Goal: Task Accomplishment & Management: Manage account settings

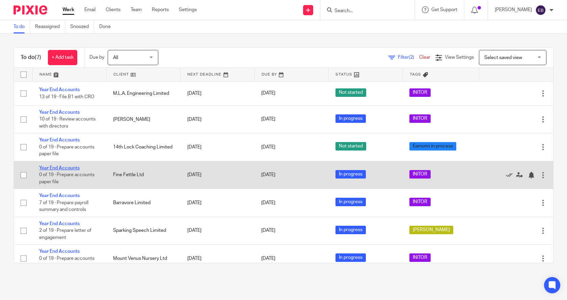
click at [61, 167] on link "Year End Accounts" at bounding box center [59, 168] width 40 height 5
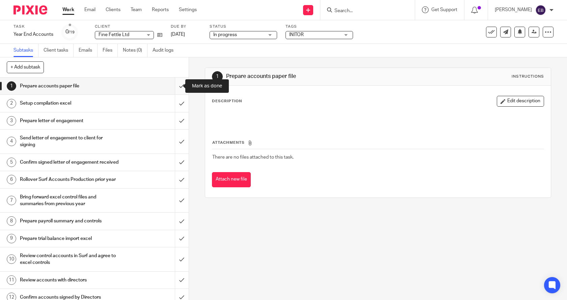
click at [175, 85] on input "submit" at bounding box center [94, 86] width 189 height 17
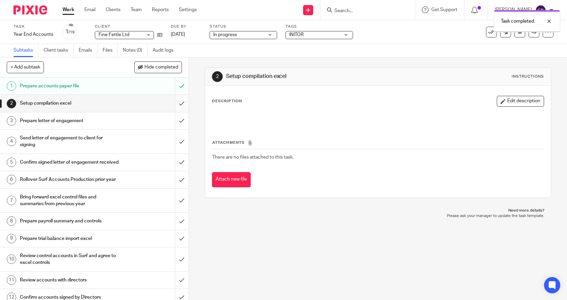
click at [175, 104] on input "submit" at bounding box center [94, 103] width 189 height 17
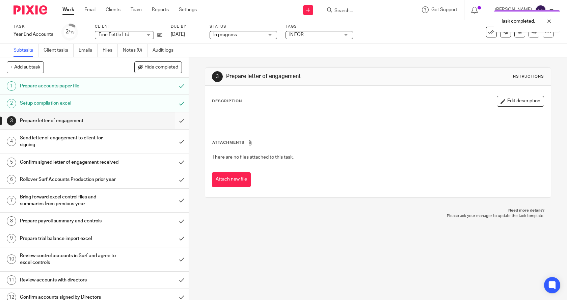
click at [173, 119] on input "submit" at bounding box center [94, 120] width 189 height 17
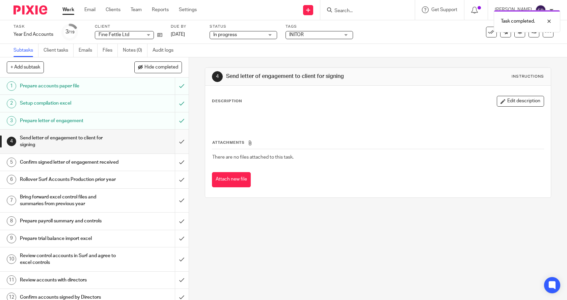
click at [174, 141] on input "submit" at bounding box center [94, 142] width 189 height 24
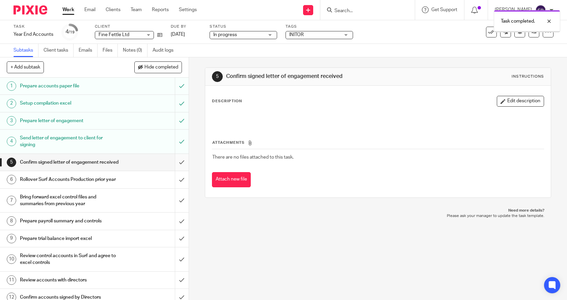
click at [174, 166] on input "submit" at bounding box center [94, 162] width 189 height 17
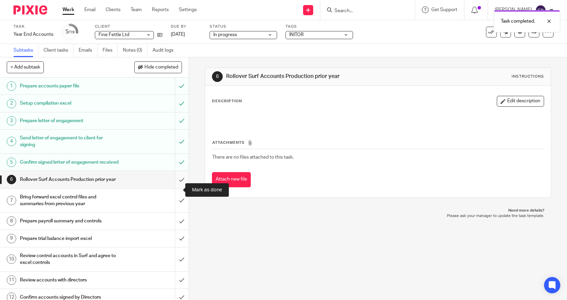
click at [174, 188] on input "submit" at bounding box center [94, 179] width 189 height 17
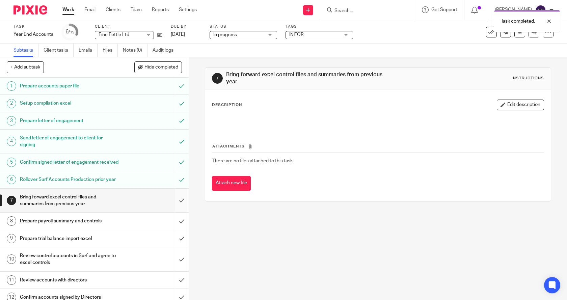
click at [175, 213] on input "submit" at bounding box center [94, 201] width 189 height 24
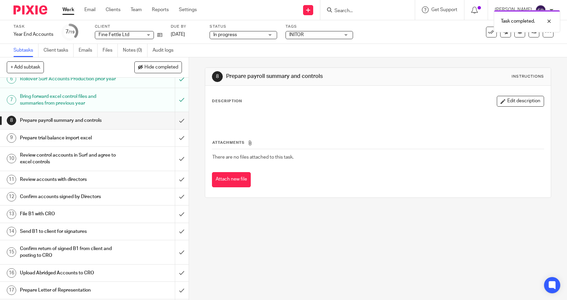
scroll to position [102, 0]
click at [175, 128] on input "submit" at bounding box center [94, 119] width 189 height 17
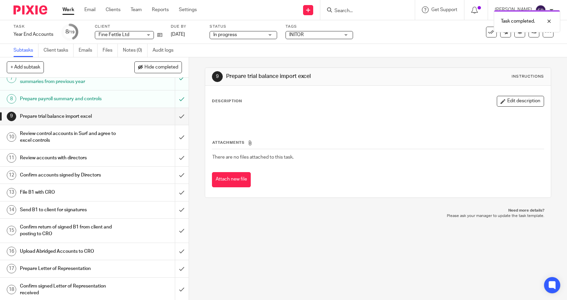
scroll to position [150, 0]
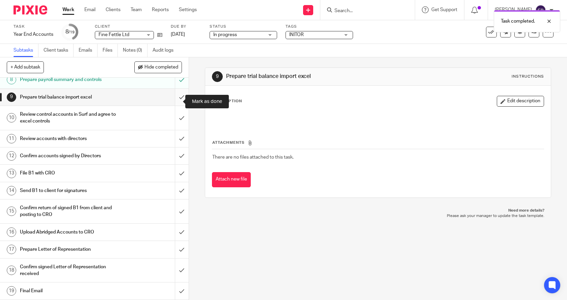
click at [174, 100] on input "submit" at bounding box center [94, 97] width 189 height 17
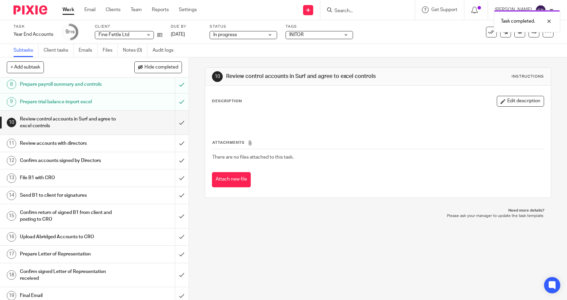
scroll to position [155, 0]
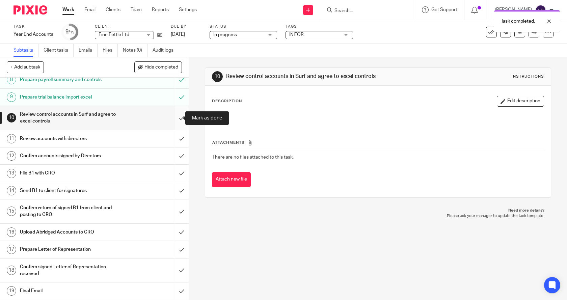
click at [173, 118] on input "submit" at bounding box center [94, 118] width 189 height 24
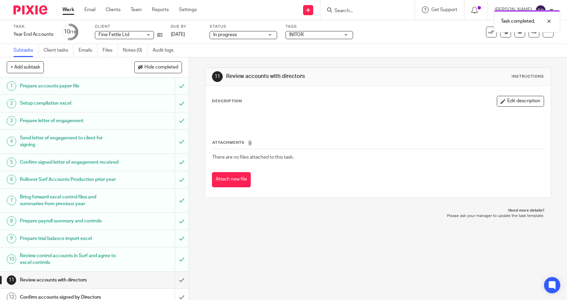
scroll to position [155, 0]
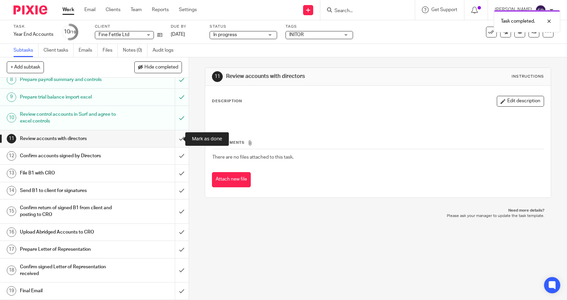
click at [174, 139] on input "submit" at bounding box center [94, 138] width 189 height 17
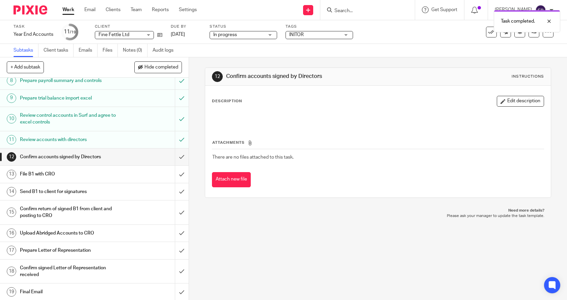
scroll to position [155, 0]
click at [174, 158] on input "submit" at bounding box center [94, 155] width 189 height 17
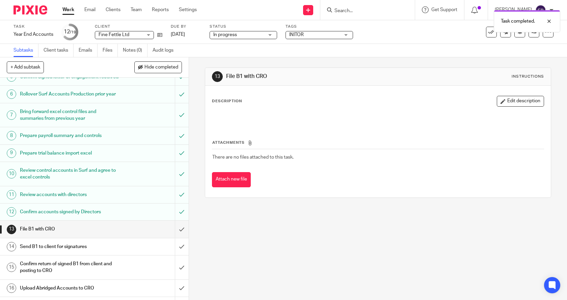
scroll to position [155, 0]
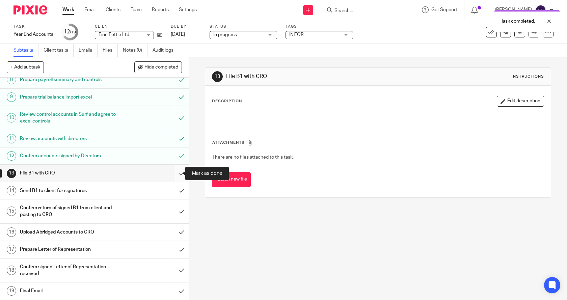
click at [174, 173] on input "submit" at bounding box center [94, 173] width 189 height 17
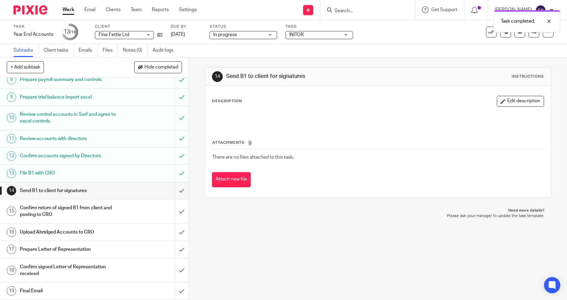
scroll to position [155, 0]
click at [175, 192] on input "submit" at bounding box center [94, 190] width 189 height 17
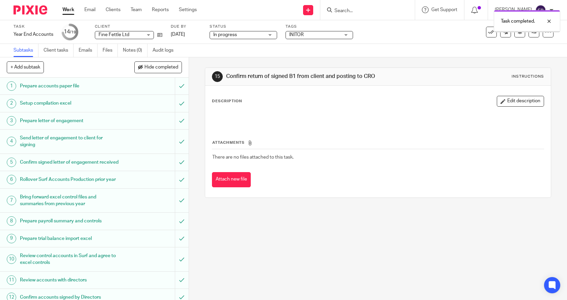
scroll to position [155, 0]
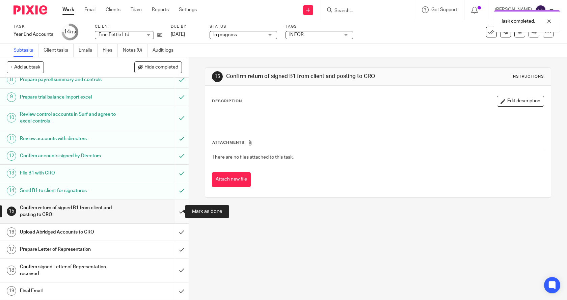
click at [174, 212] on input "submit" at bounding box center [94, 211] width 189 height 24
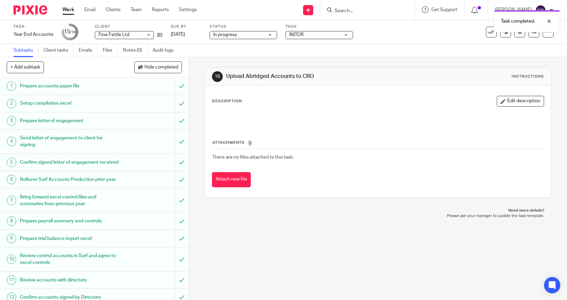
scroll to position [155, 0]
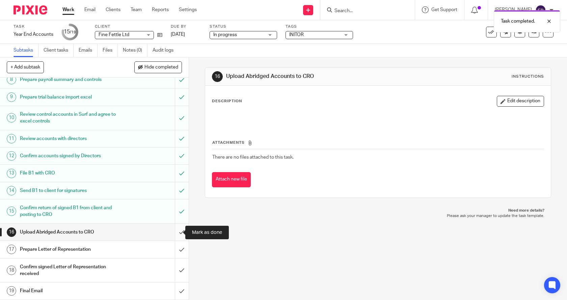
click at [172, 230] on input "submit" at bounding box center [94, 232] width 189 height 17
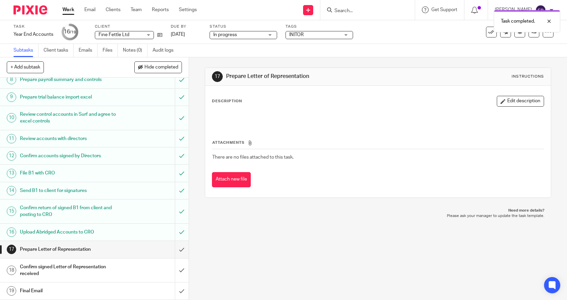
scroll to position [155, 0]
click at [176, 248] on input "submit" at bounding box center [94, 249] width 189 height 17
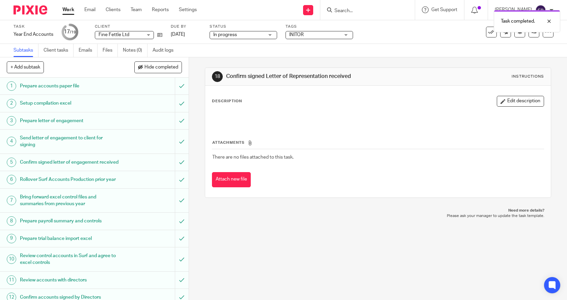
scroll to position [155, 0]
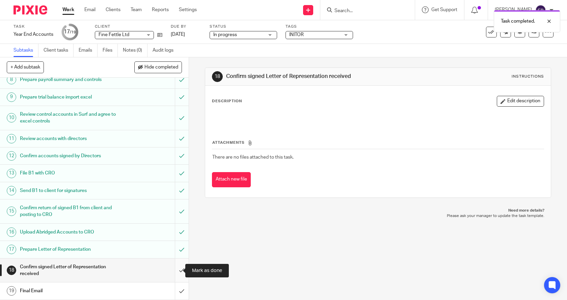
click at [174, 269] on input "submit" at bounding box center [94, 270] width 189 height 24
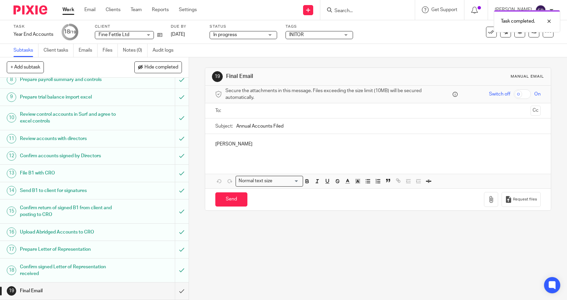
scroll to position [155, 0]
click at [176, 290] on input "submit" at bounding box center [94, 290] width 189 height 17
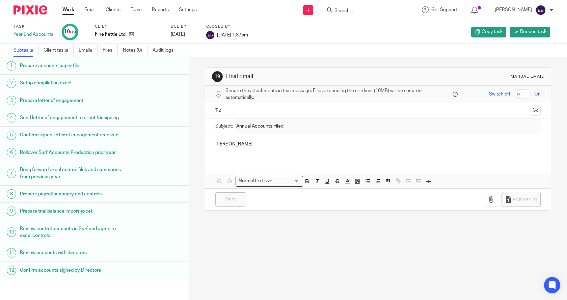
click at [70, 10] on link "Work" at bounding box center [68, 9] width 12 height 7
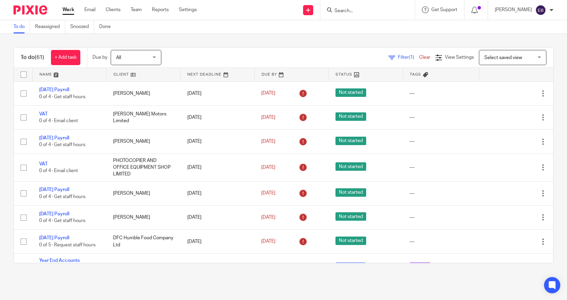
click at [419, 55] on link "Clear" at bounding box center [424, 57] width 11 height 5
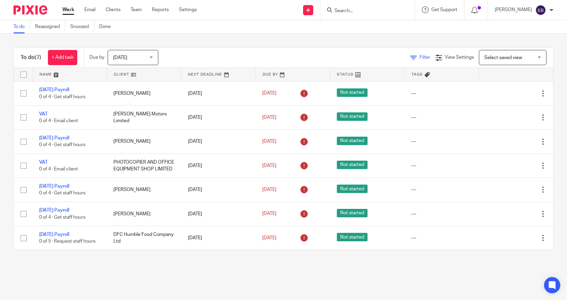
click at [419, 56] on span "Filter" at bounding box center [424, 57] width 11 height 5
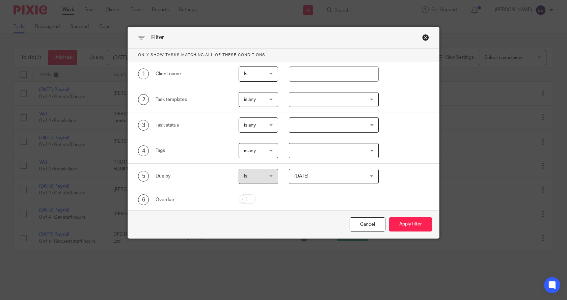
click at [334, 99] on div at bounding box center [334, 99] width 90 height 15
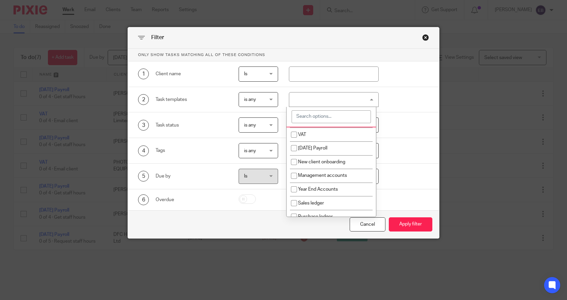
scroll to position [34, 0]
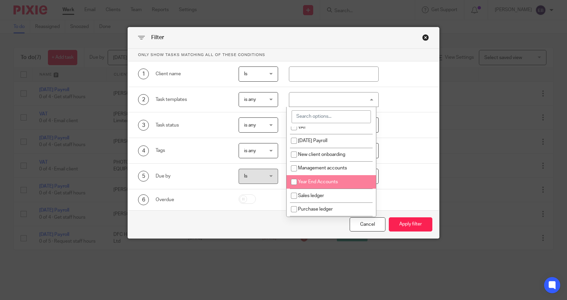
click at [315, 182] on span "Year End Accounts" at bounding box center [318, 182] width 40 height 5
checkbox input "true"
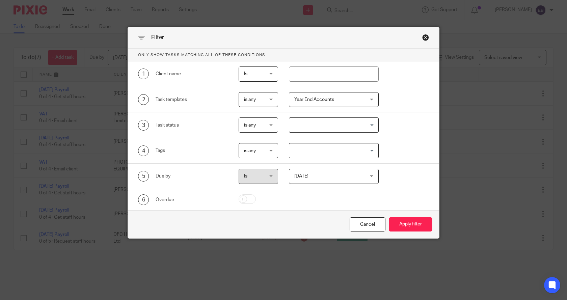
click at [273, 229] on div "Cancel Apply filter" at bounding box center [283, 224] width 311 height 28
drag, startPoint x: 322, startPoint y: 173, endPoint x: 320, endPoint y: 178, distance: 5.3
click at [323, 173] on span "Today" at bounding box center [327, 176] width 67 height 14
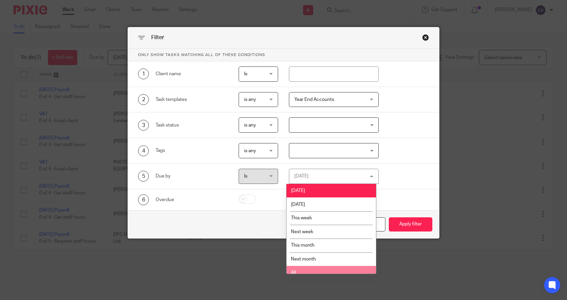
click at [298, 269] on li "All" at bounding box center [330, 273] width 89 height 14
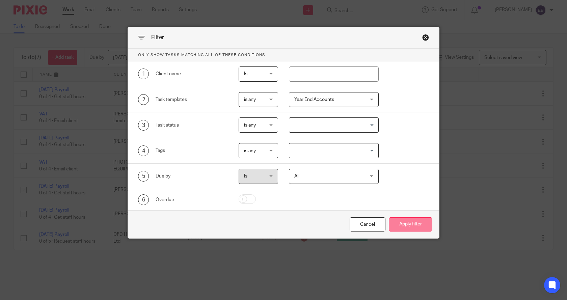
click at [404, 223] on button "Apply filter" at bounding box center [411, 224] width 44 height 15
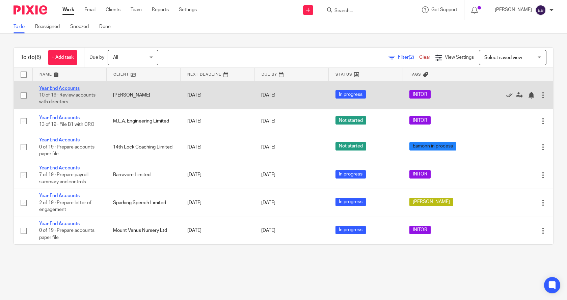
click at [64, 87] on link "Year End Accounts" at bounding box center [59, 88] width 40 height 5
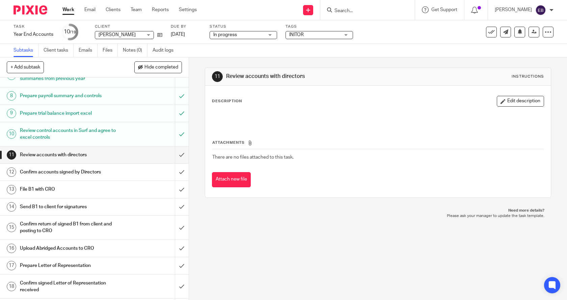
scroll to position [134, 0]
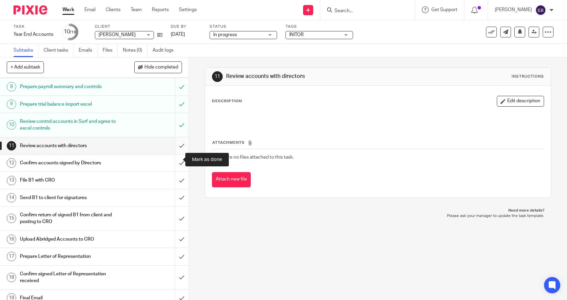
click at [175, 154] on input "submit" at bounding box center [94, 145] width 189 height 17
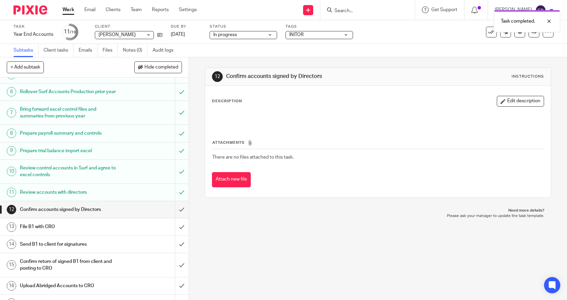
scroll to position [155, 0]
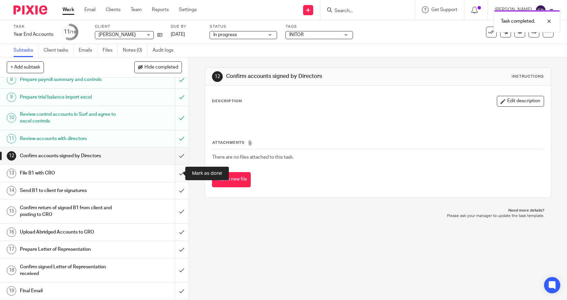
click at [175, 172] on input "submit" at bounding box center [94, 173] width 189 height 17
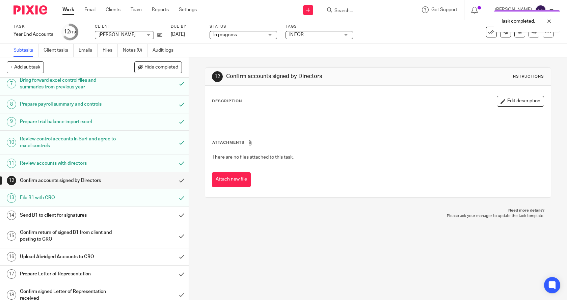
scroll to position [125, 0]
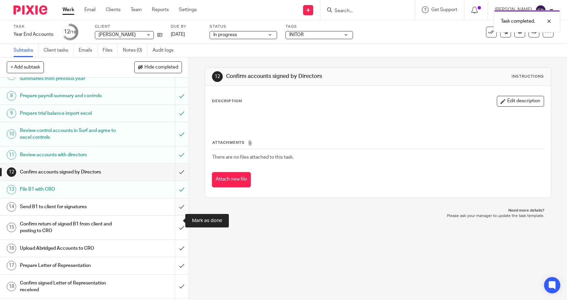
click at [173, 215] on input "submit" at bounding box center [94, 206] width 189 height 17
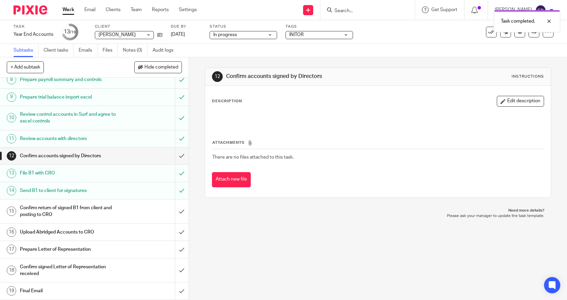
scroll to position [147, 0]
click at [174, 240] on input "submit" at bounding box center [94, 232] width 189 height 17
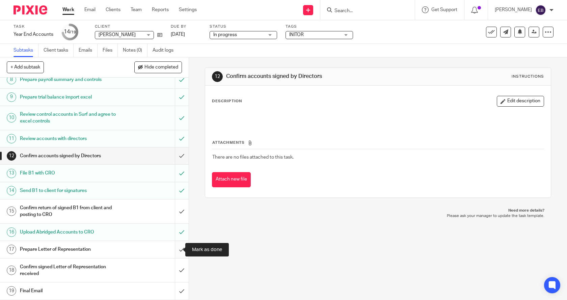
click at [174, 251] on input "submit" at bounding box center [94, 249] width 189 height 17
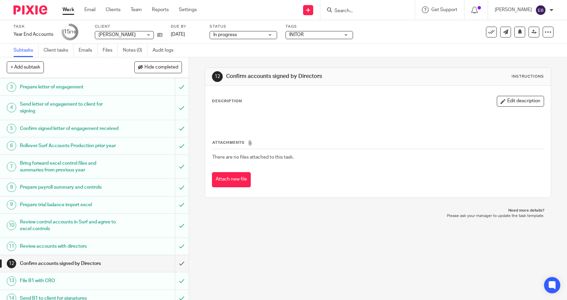
scroll to position [135, 0]
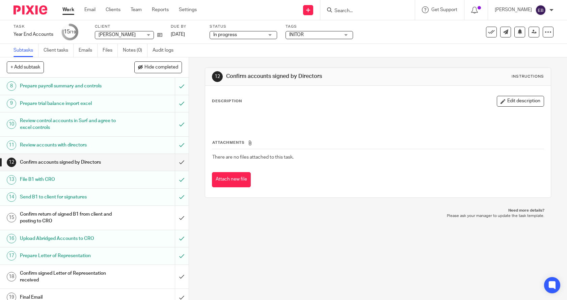
click at [71, 10] on link "Work" at bounding box center [68, 9] width 12 height 7
